Goal: Task Accomplishment & Management: Use online tool/utility

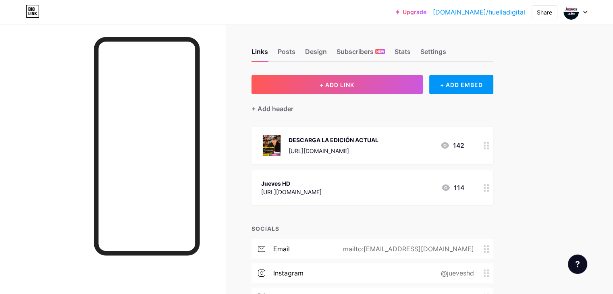
click at [379, 142] on div "DESCARGA LA EDICIÓN ACTUAL" at bounding box center [334, 140] width 90 height 8
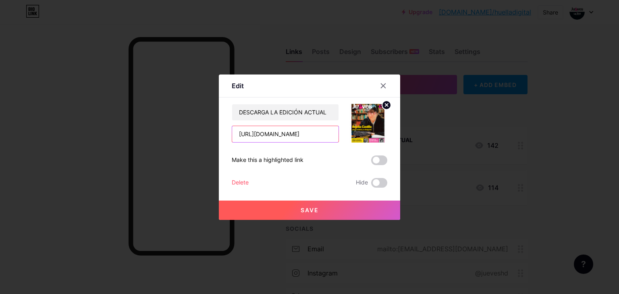
click at [311, 136] on input "https://drive.google.com/file/d/1UO07LJugA8gRcxmZgvzCHFOO6y0W1REN/view?usp=shar…" at bounding box center [285, 134] width 106 height 16
click at [385, 83] on div at bounding box center [383, 86] width 15 height 15
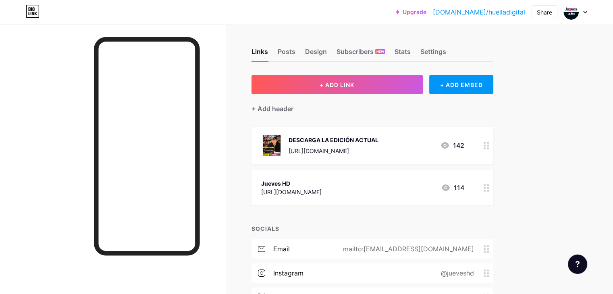
click at [581, 15] on div at bounding box center [575, 12] width 23 height 15
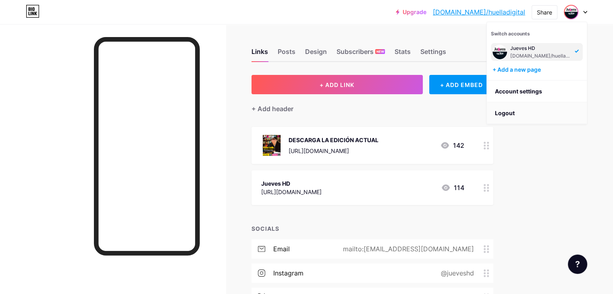
click at [516, 110] on li "Logout" at bounding box center [537, 113] width 100 height 22
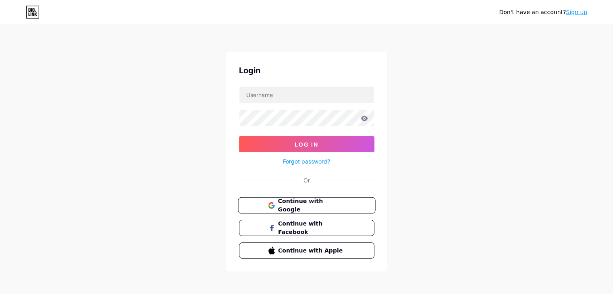
click at [329, 200] on span "Continue with Google" at bounding box center [311, 205] width 67 height 17
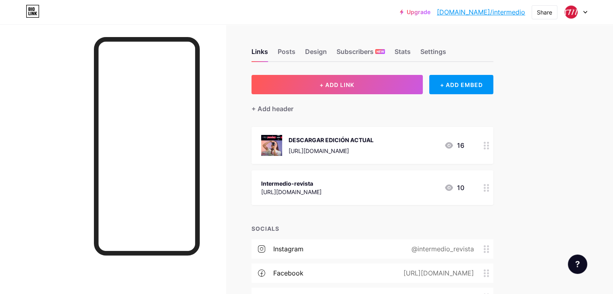
click at [374, 143] on div "DESCARGAR EDICIÓN ACTUAL" at bounding box center [331, 140] width 85 height 8
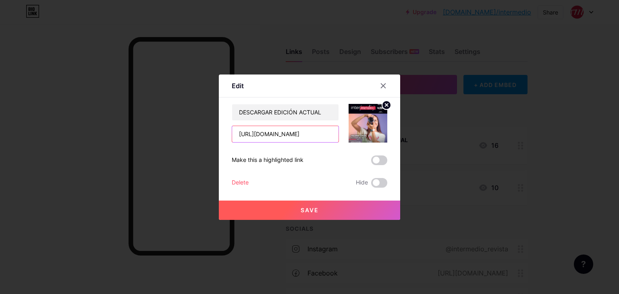
click at [291, 130] on input "[URL][DOMAIN_NAME]" at bounding box center [285, 134] width 106 height 16
paste input "[URL][DOMAIN_NAME]"
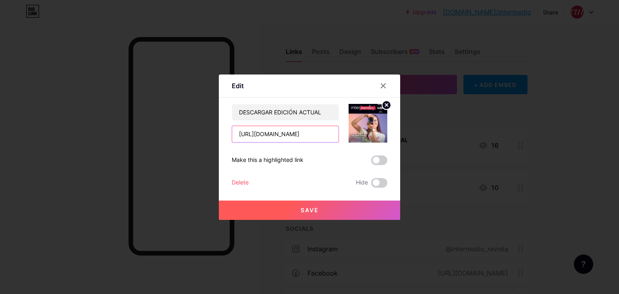
type input "[URL][DOMAIN_NAME]"
click at [382, 106] on circle at bounding box center [386, 105] width 9 height 9
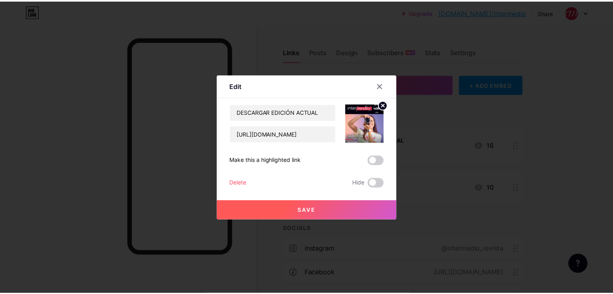
scroll to position [0, 0]
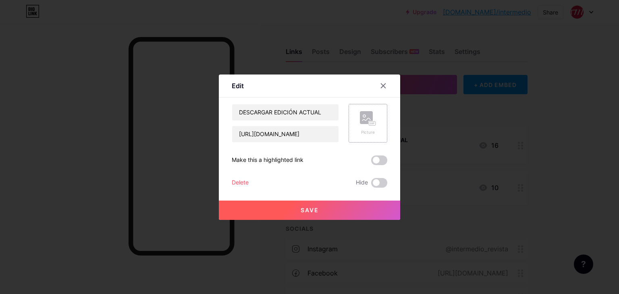
click at [363, 124] on icon at bounding box center [368, 118] width 16 height 15
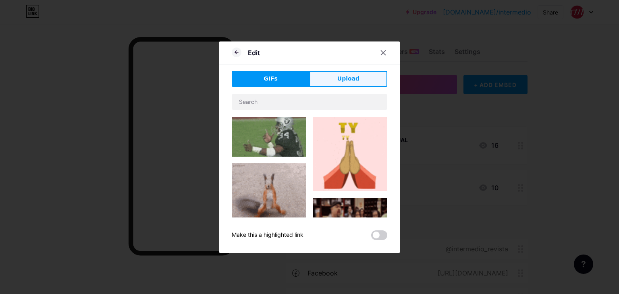
click at [331, 76] on button "Upload" at bounding box center [349, 79] width 78 height 16
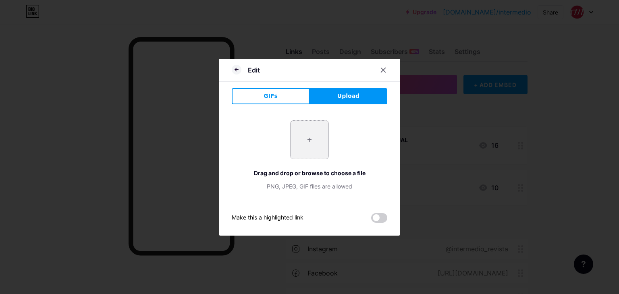
click at [308, 131] on input "file" at bounding box center [310, 140] width 38 height 38
type input "C:\fakepath\17 08 25_web_2_Página_1.jpg"
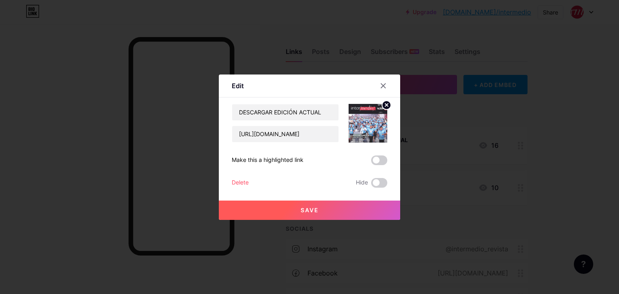
click at [286, 204] on button "Save" at bounding box center [309, 210] width 181 height 19
